Goal: Find specific page/section: Find specific page/section

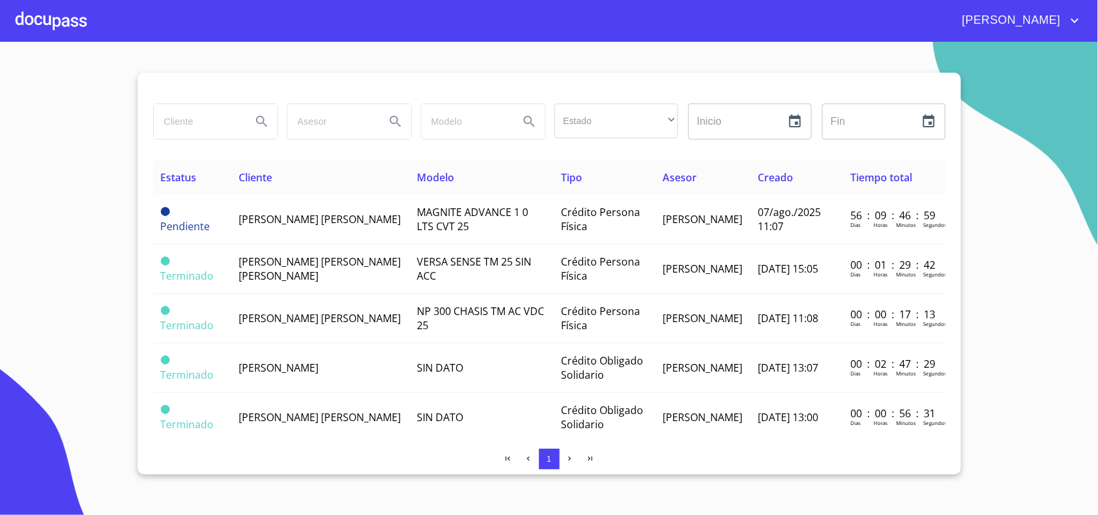
click at [65, 18] on div at bounding box center [50, 20] width 71 height 41
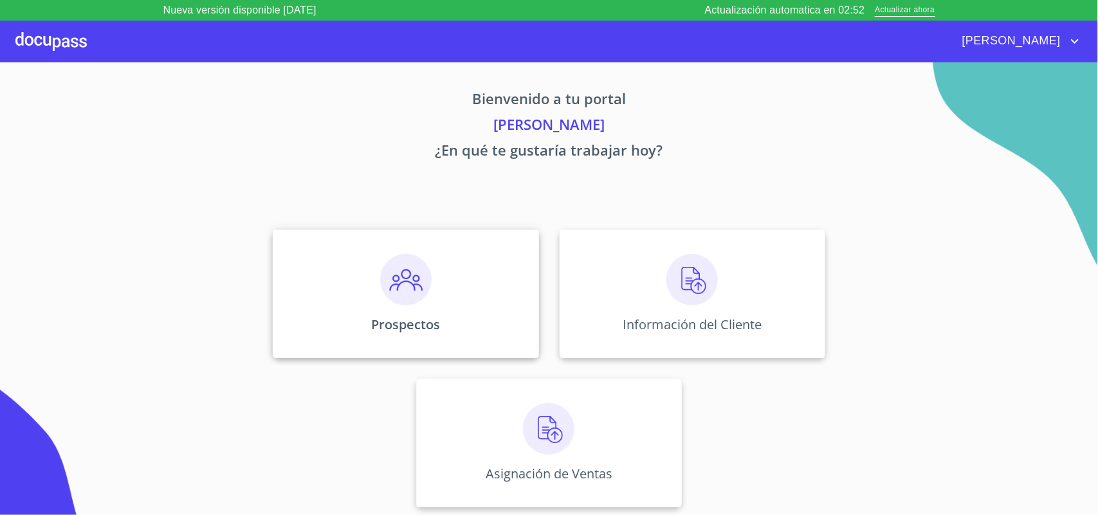
click at [429, 262] on img at bounding box center [405, 279] width 51 height 51
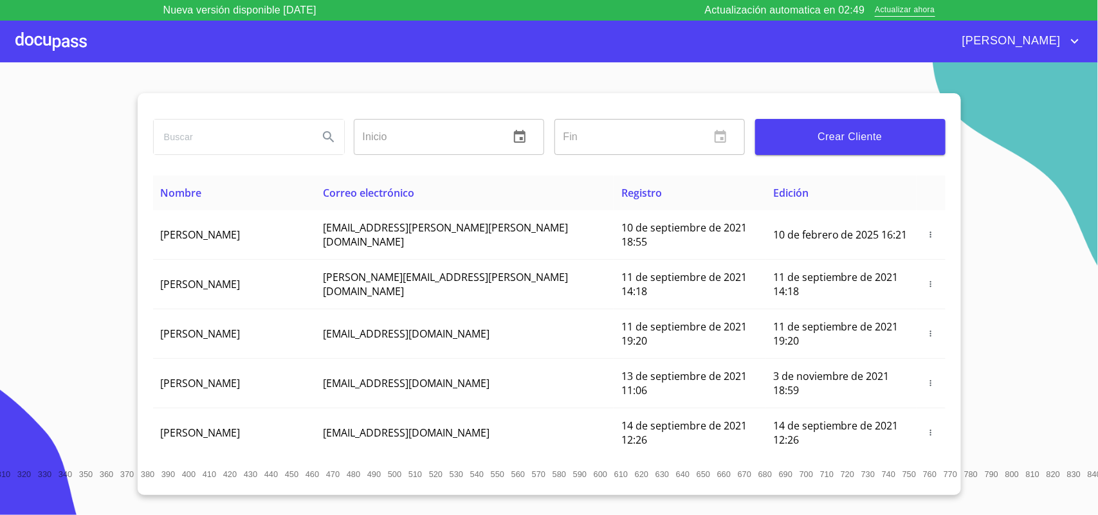
click at [64, 33] on div at bounding box center [50, 41] width 71 height 41
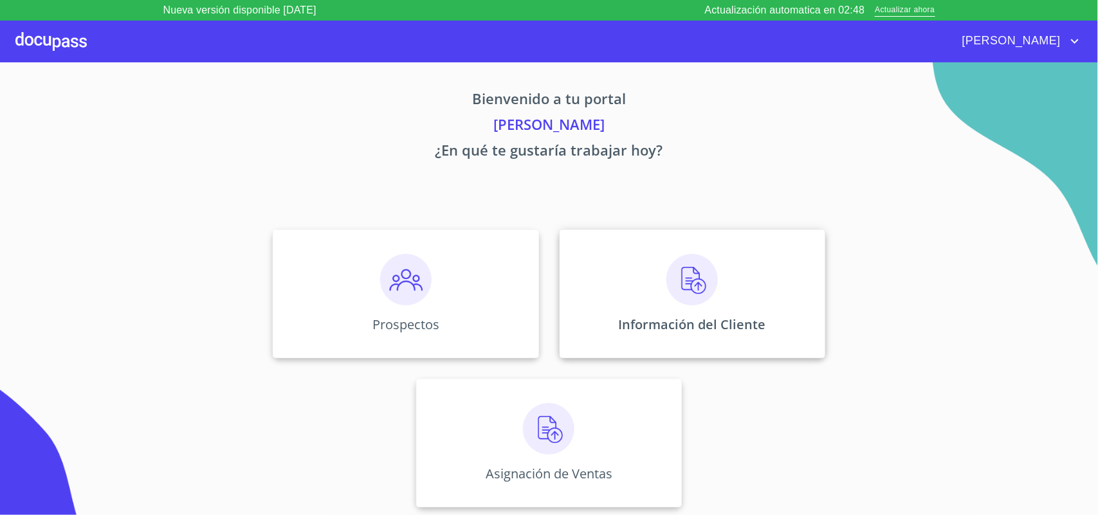
click at [678, 306] on div "Información del Cliente" at bounding box center [692, 294] width 266 height 129
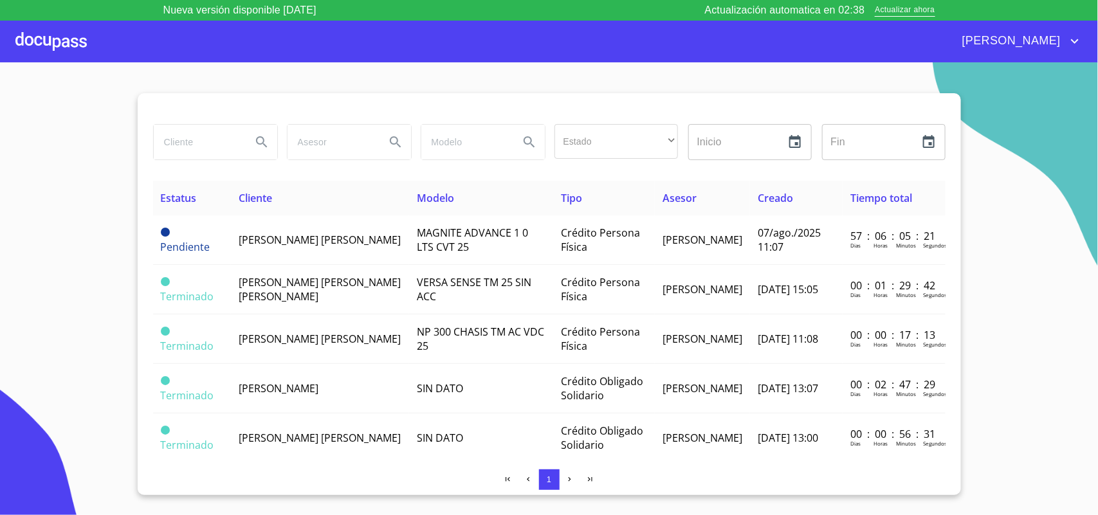
click at [207, 140] on input "search" at bounding box center [197, 142] width 87 height 35
click at [223, 145] on input "search" at bounding box center [197, 142] width 87 height 35
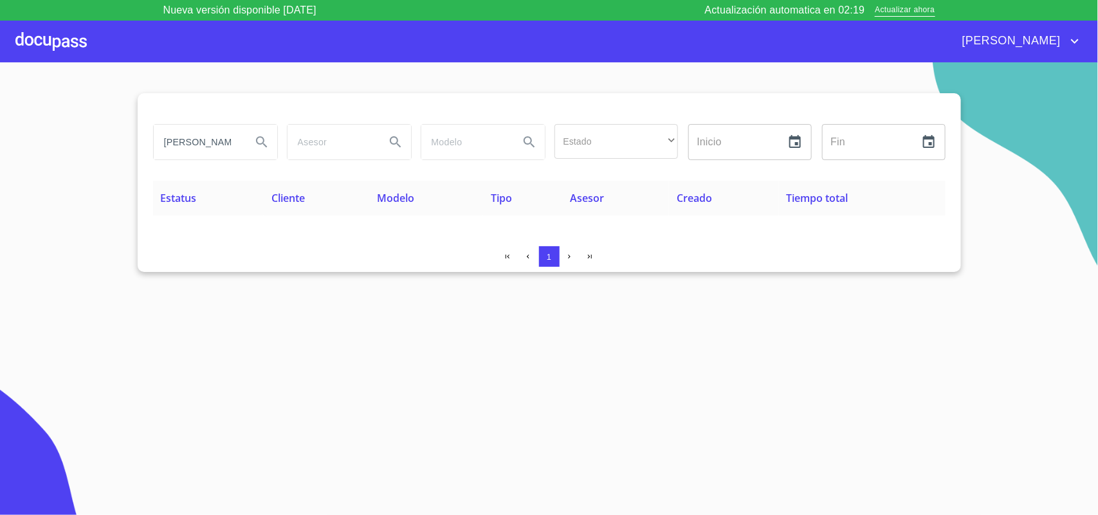
drag, startPoint x: 227, startPoint y: 142, endPoint x: 113, endPoint y: 143, distance: 113.8
click at [113, 143] on section "israel neftali Estado ​ ​ Inicio ​ Fin ​ Estatus Cliente Modelo Tipo Asesor Cre…" at bounding box center [549, 298] width 1098 height 473
type input "[PERSON_NAME]"
click at [911, 14] on span "Actualizar ahora" at bounding box center [905, 11] width 60 height 14
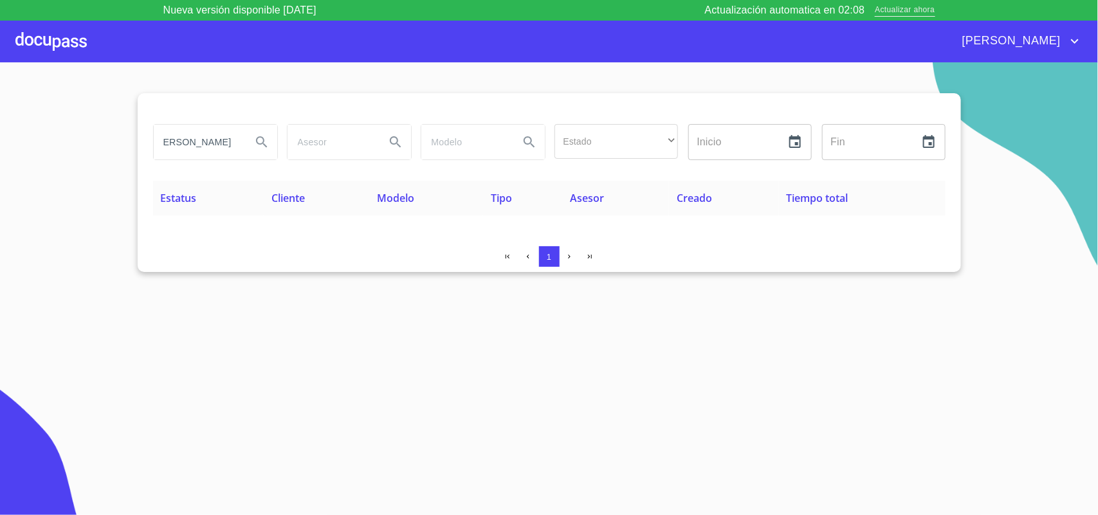
scroll to position [0, 0]
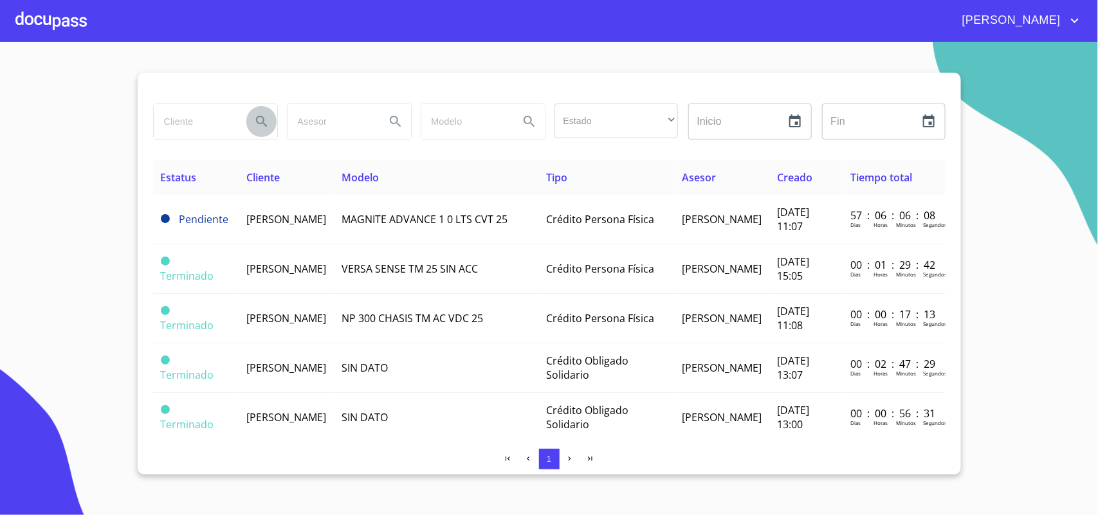
click at [255, 127] on icon "Search" at bounding box center [261, 121] width 15 height 15
click at [199, 129] on input "search" at bounding box center [197, 121] width 87 height 35
type input "[PERSON_NAME]"
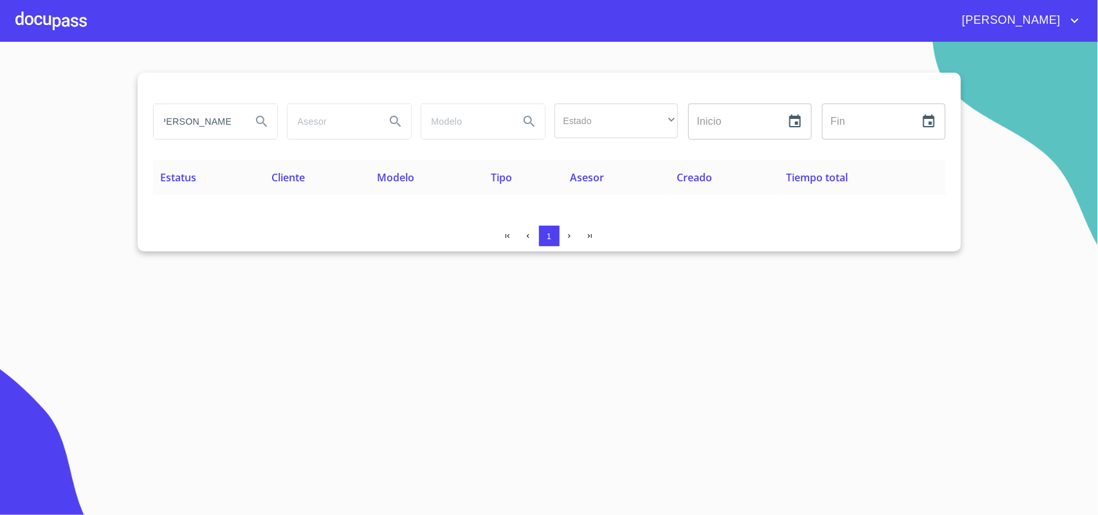
drag, startPoint x: 239, startPoint y: 127, endPoint x: 0, endPoint y: 98, distance: 240.4
click at [0, 98] on section "[PERSON_NAME] Estado ​ ​ Inicio ​ Fin ​ Estatus Cliente Modelo Tipo Asesor Crea…" at bounding box center [549, 278] width 1098 height 473
drag, startPoint x: 593, startPoint y: 244, endPoint x: 338, endPoint y: 120, distance: 283.9
click at [338, 120] on div "Estado ​ ​ Inicio ​ Fin ​ Estatus Cliente Modelo Tipo Asesor Creado Tiempo tota…" at bounding box center [549, 162] width 823 height 179
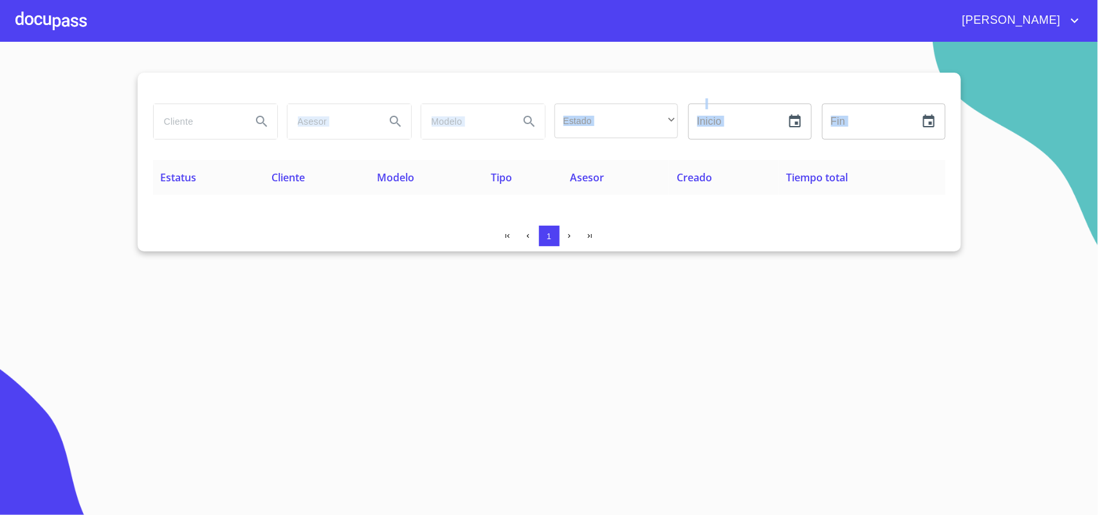
click at [352, 156] on div "Estado ​ ​ Inicio ​ Fin ​" at bounding box center [549, 129] width 792 height 62
drag, startPoint x: 152, startPoint y: 75, endPoint x: 793, endPoint y: 280, distance: 673.2
click at [793, 280] on section "Estado ​ ​ Inicio ​ Fin ​ Estatus Cliente Modelo Tipo Asesor Creado Tiempo tota…" at bounding box center [549, 278] width 1098 height 473
drag, startPoint x: 795, startPoint y: 278, endPoint x: 250, endPoint y: 47, distance: 592.8
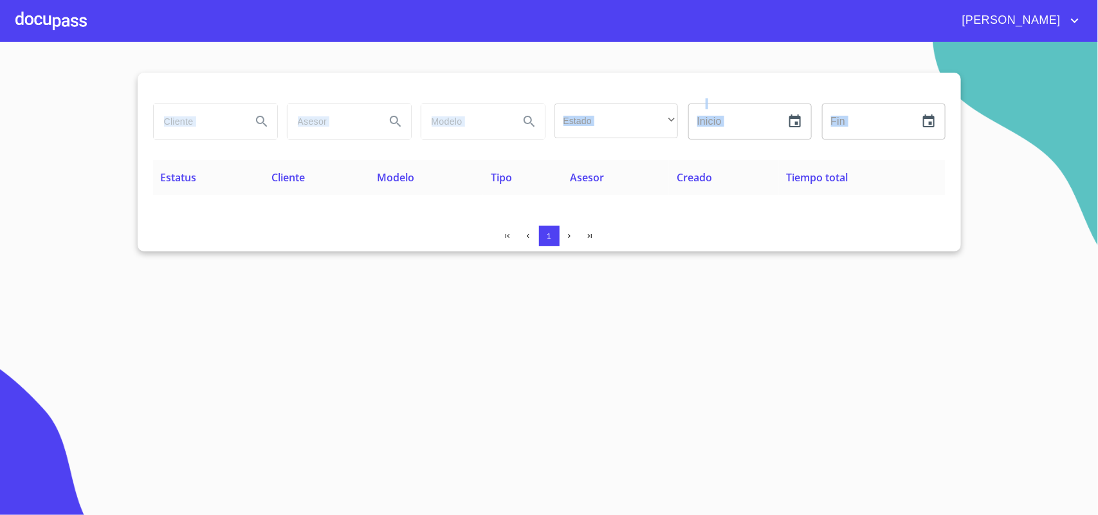
click at [250, 47] on section "Estado ​ ​ Inicio ​ Fin ​ Estatus Cliente Modelo Tipo Asesor Creado Tiempo tota…" at bounding box center [549, 278] width 1098 height 473
click at [329, 224] on div "Estado ​ ​ Inicio ​ Fin ​ Estatus Cliente Modelo Tipo Asesor Creado Tiempo tota…" at bounding box center [549, 162] width 823 height 179
drag, startPoint x: 182, startPoint y: 71, endPoint x: 718, endPoint y: 237, distance: 560.8
click at [718, 237] on section "Estado ​ ​ Inicio ​ Fin ​ Estatus Cliente Modelo Tipo Asesor Creado Tiempo tota…" at bounding box center [549, 278] width 1098 height 473
click at [718, 237] on div "1" at bounding box center [549, 236] width 792 height 21
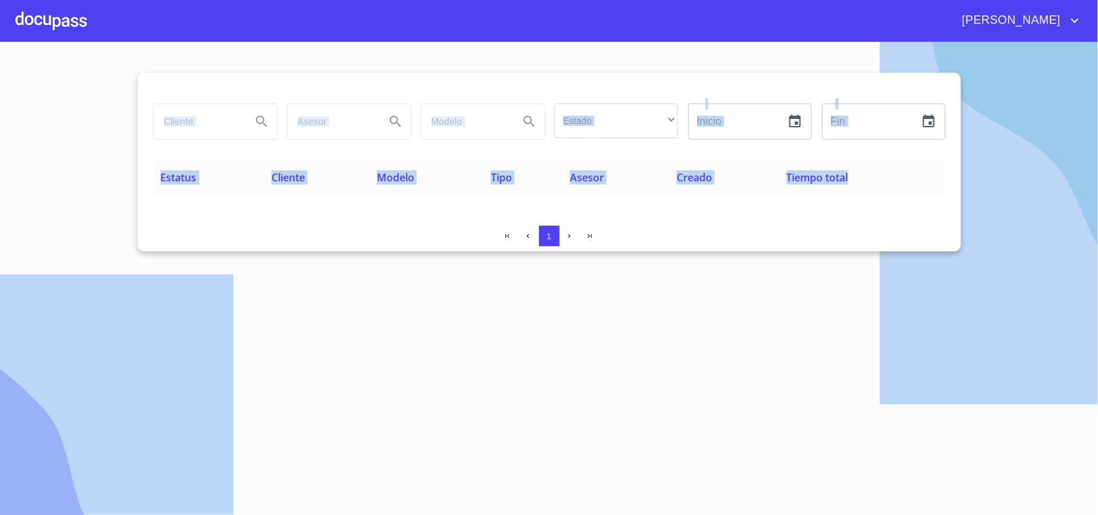
drag, startPoint x: 630, startPoint y: 197, endPoint x: 250, endPoint y: -5, distance: 430.6
click at [250, 0] on html "[PERSON_NAME] Estado ​ ​ Inicio ​ Fin ​ Estatus Cliente Modelo Tipo Asesor Crea…" at bounding box center [549, 257] width 1098 height 515
click at [246, 55] on section "Estado ​ ​ Inicio ​ Fin ​ Estatus Cliente Modelo Tipo Asesor Creado Tiempo tota…" at bounding box center [549, 278] width 1098 height 473
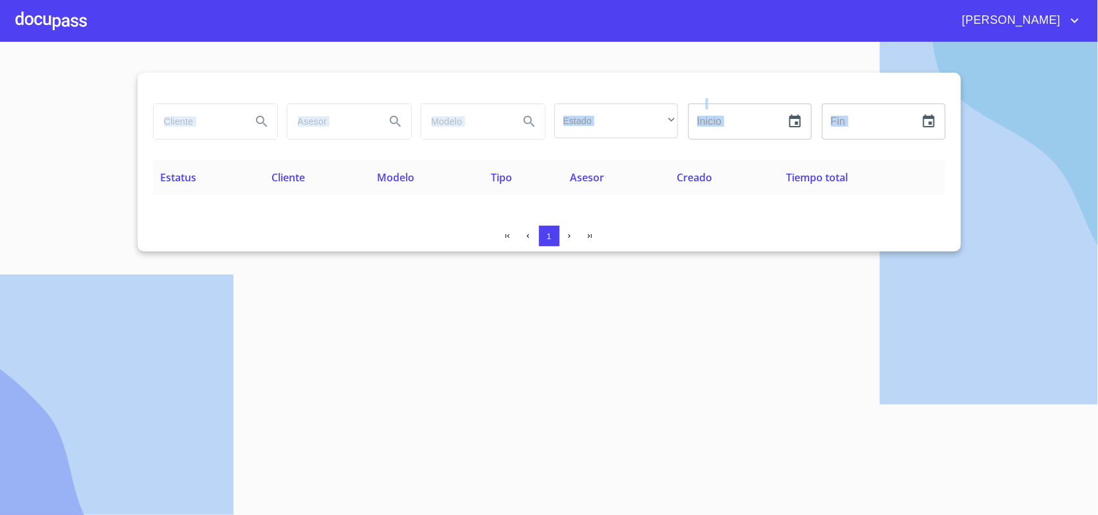
drag, startPoint x: 116, startPoint y: 41, endPoint x: 873, endPoint y: 274, distance: 792.7
click at [873, 274] on div "[PERSON_NAME] Estado ​ ​ Inicio ​ Fin ​ Estatus Cliente Modelo Tipo Asesor Crea…" at bounding box center [549, 257] width 1098 height 515
click at [765, 195] on th "Creado" at bounding box center [723, 177] width 109 height 35
click at [812, 199] on div "Estatus Cliente Modelo Tipo Asesor Creado Tiempo total" at bounding box center [549, 187] width 792 height 55
